Goal: Information Seeking & Learning: Learn about a topic

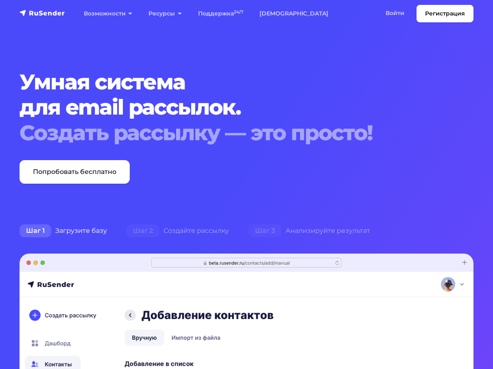
drag, startPoint x: 0, startPoint y: 0, endPoint x: 339, endPoint y: 117, distance: 359.1
click at [339, 117] on h1 "Умная система для email рассылок. Создать рассылку — это просто!" at bounding box center [247, 108] width 454 height 76
click at [394, 22] on li "Войти Войти" at bounding box center [396, 13] width 39 height 17
click at [396, 17] on link "Войти" at bounding box center [394, 13] width 35 height 17
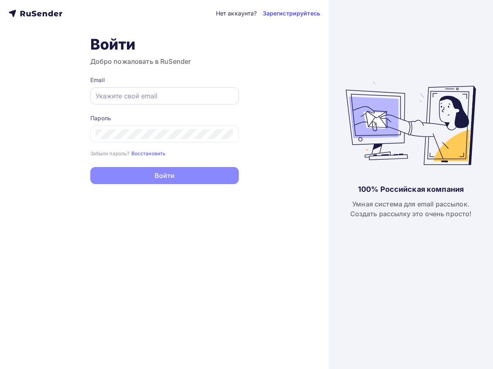
click at [236, 96] on div at bounding box center [164, 95] width 148 height 17
click at [225, 95] on input "text" at bounding box center [165, 96] width 138 height 10
click at [96, 96] on protonpass-control-6746 at bounding box center [96, 96] width 0 height 0
type input "[EMAIL_ADDRESS][DOMAIN_NAME]"
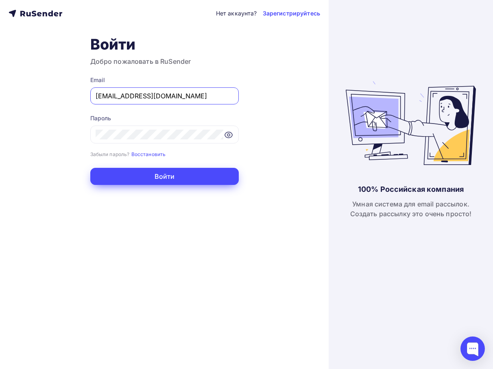
click at [140, 173] on button "Войти" at bounding box center [164, 176] width 148 height 17
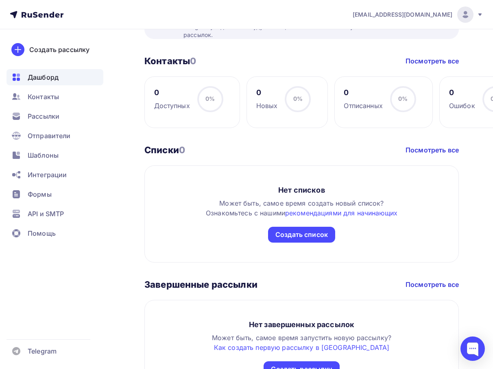
scroll to position [390, 0]
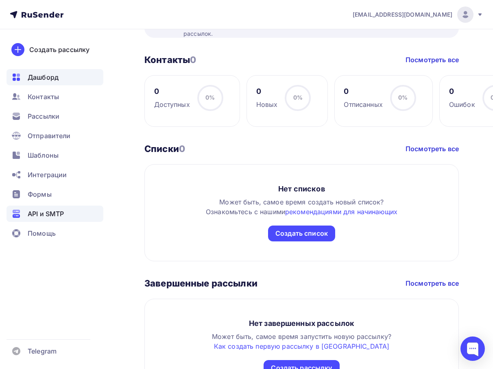
click at [54, 208] on div "API и SMTP" at bounding box center [55, 214] width 97 height 16
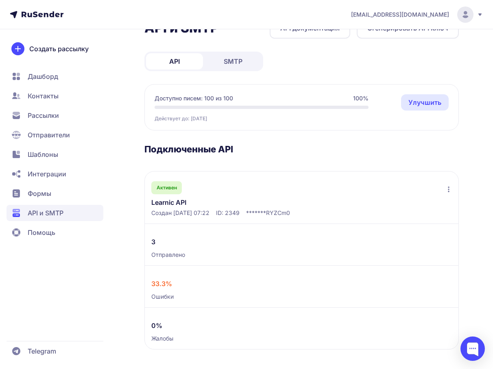
scroll to position [26, 0]
click at [176, 204] on link "Learnic API" at bounding box center [214, 203] width 126 height 10
